Goal: Navigation & Orientation: Find specific page/section

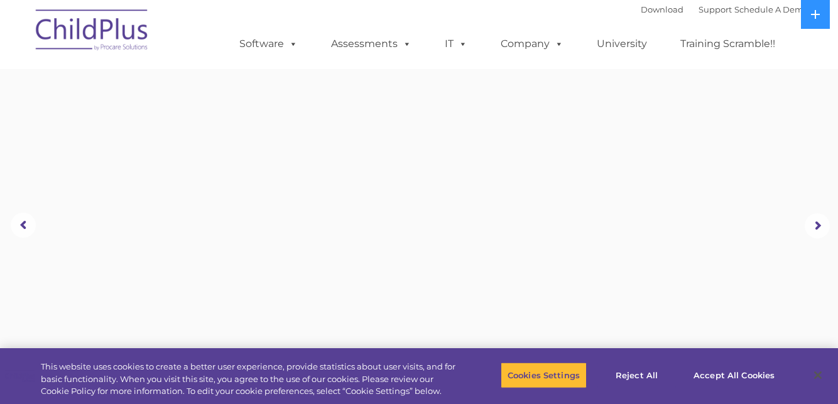
click at [67, 39] on img at bounding box center [93, 32] width 126 height 63
click at [73, 30] on img at bounding box center [93, 32] width 126 height 63
click at [61, 35] on img at bounding box center [93, 32] width 126 height 63
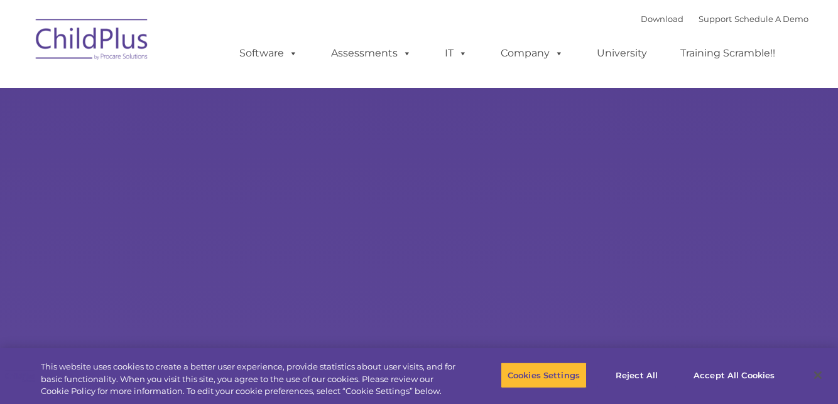
type input ""
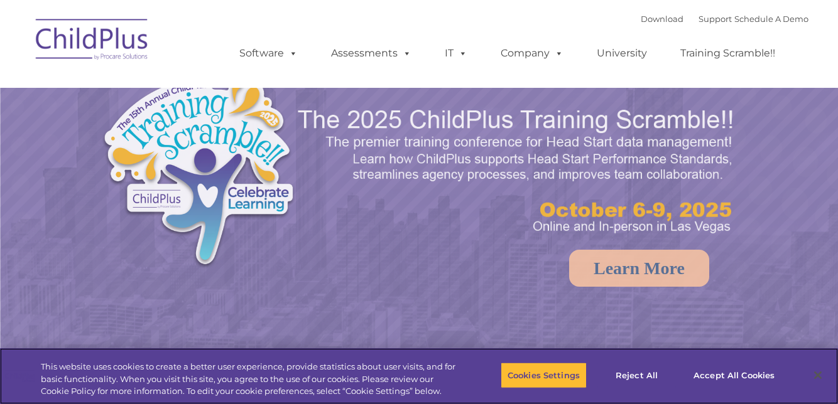
select select "MEDIUM"
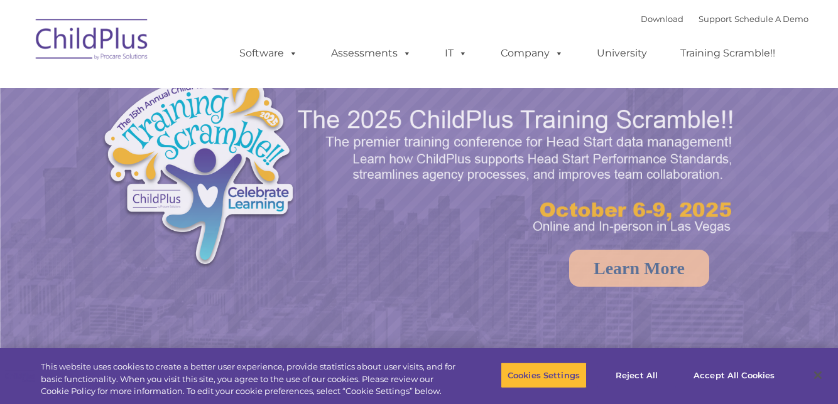
select select "MEDIUM"
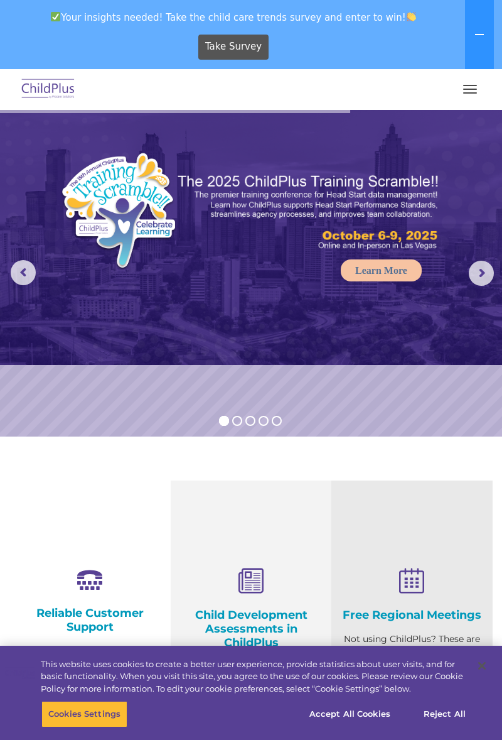
click at [474, 97] on button "button" at bounding box center [470, 89] width 26 height 20
